Goal: Navigation & Orientation: Go to known website

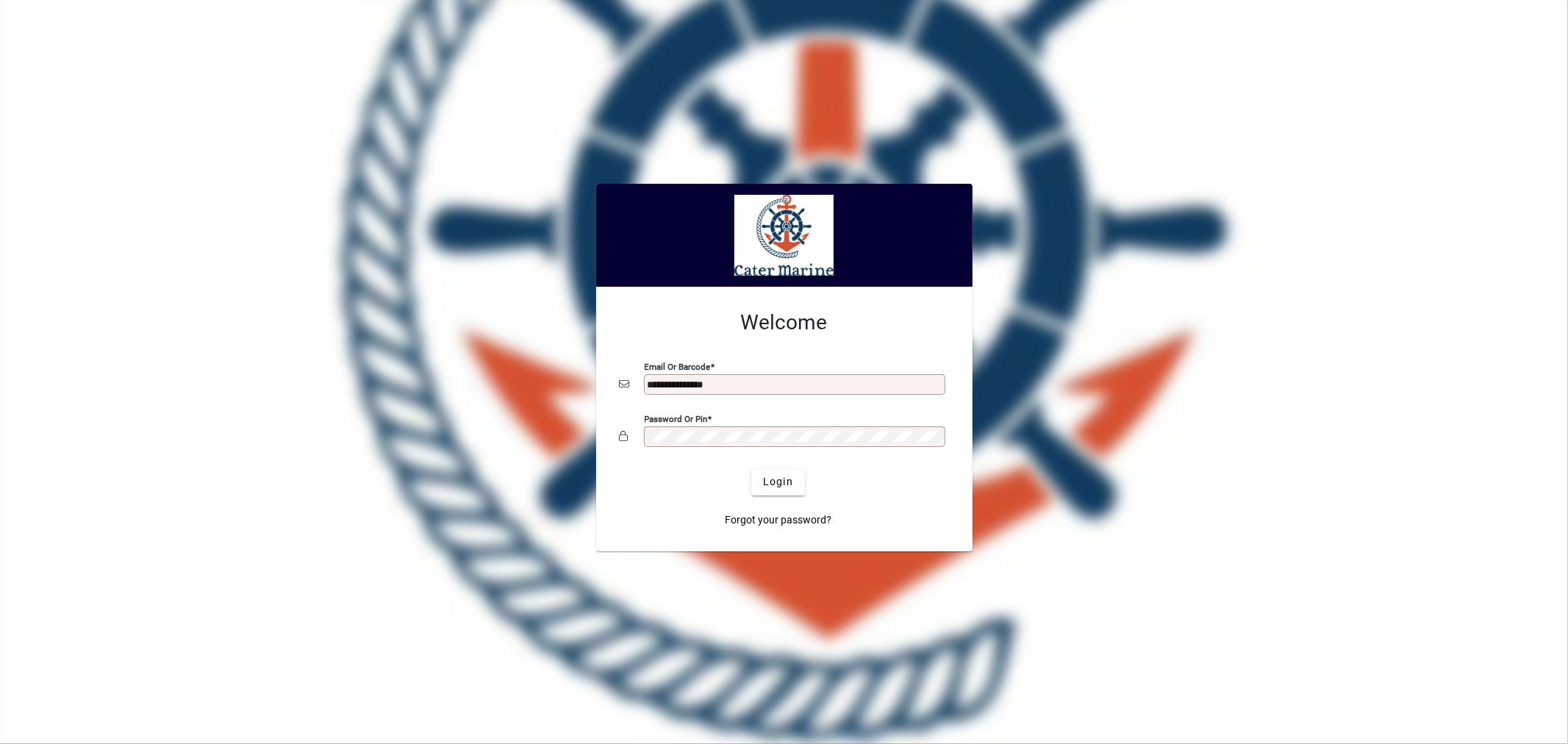
type input "**********"
click at [751, 469] on button "Login" at bounding box center [778, 482] width 54 height 27
